Goal: Information Seeking & Learning: Learn about a topic

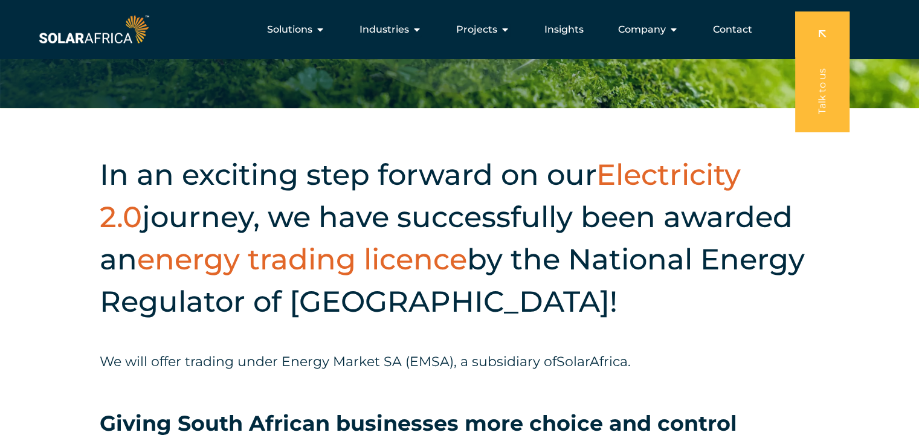
scroll to position [302, 0]
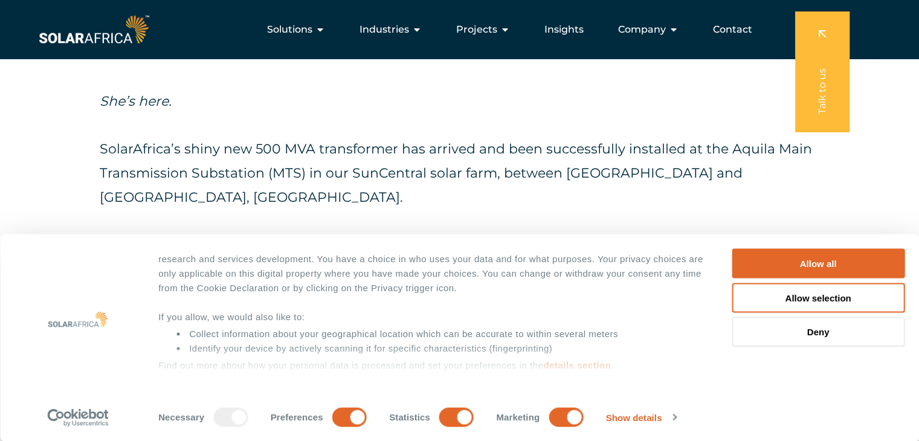
scroll to position [567, 0]
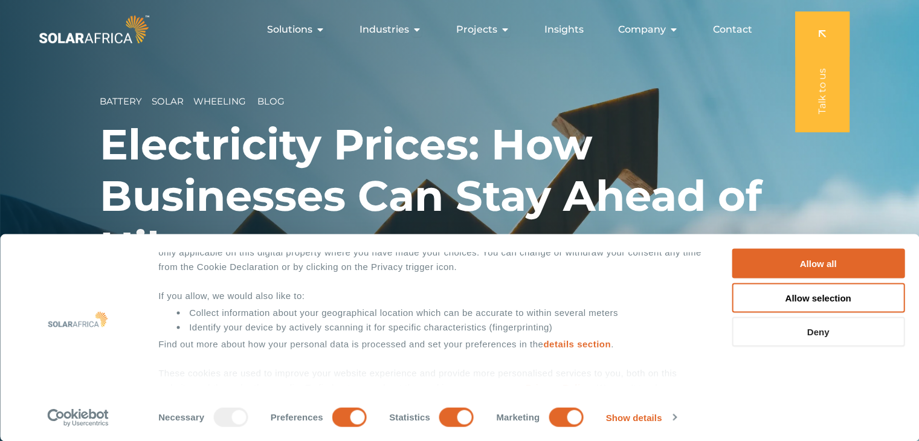
click at [771, 330] on button "Deny" at bounding box center [817, 332] width 173 height 30
